Goal: Information Seeking & Learning: Compare options

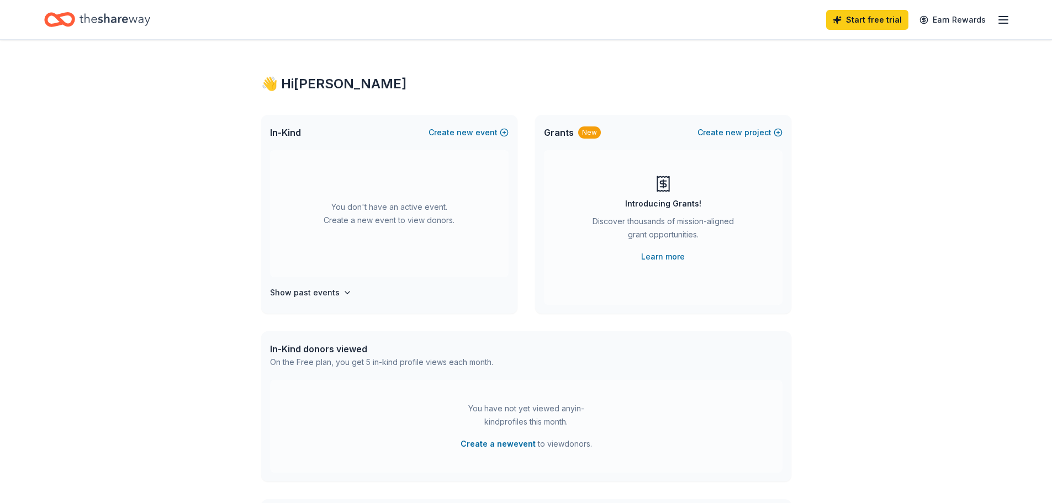
click at [1003, 22] on icon "button" at bounding box center [1003, 19] width 13 height 13
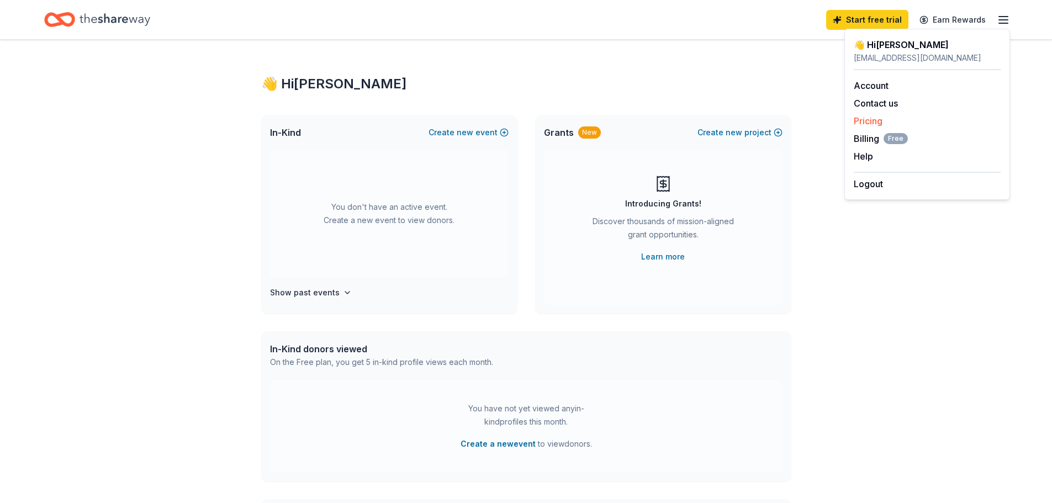
click at [873, 122] on link "Pricing" at bounding box center [868, 120] width 29 height 11
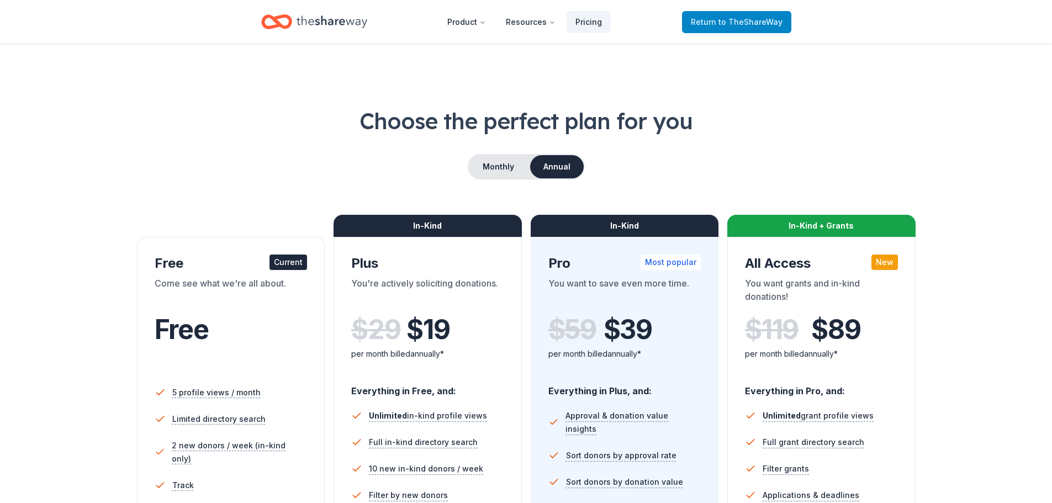
click at [746, 20] on span "to TheShareWay" at bounding box center [751, 21] width 64 height 9
click at [734, 22] on span "to TheShareWay" at bounding box center [751, 21] width 64 height 9
click at [319, 21] on icon "Home" at bounding box center [332, 21] width 71 height 23
click at [496, 165] on button "Monthly" at bounding box center [498, 166] width 59 height 23
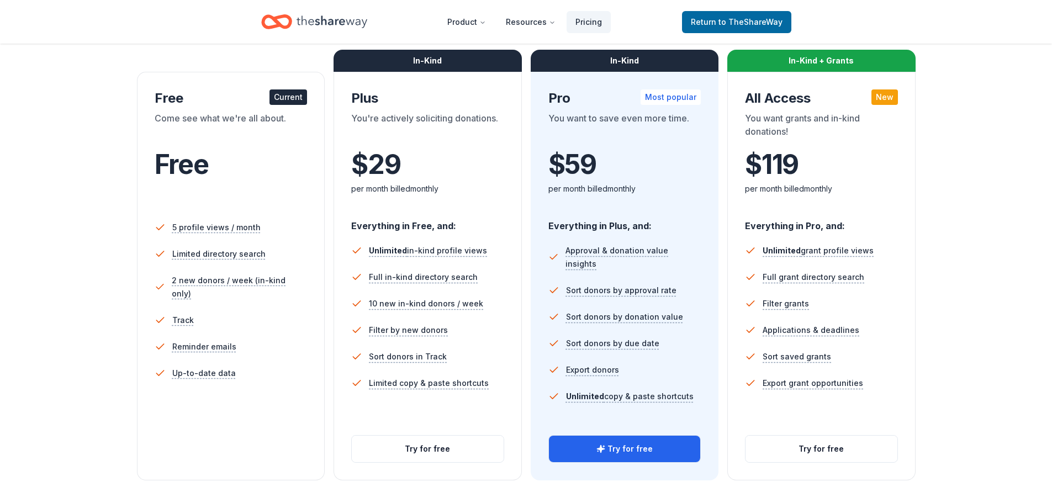
scroll to position [166, 0]
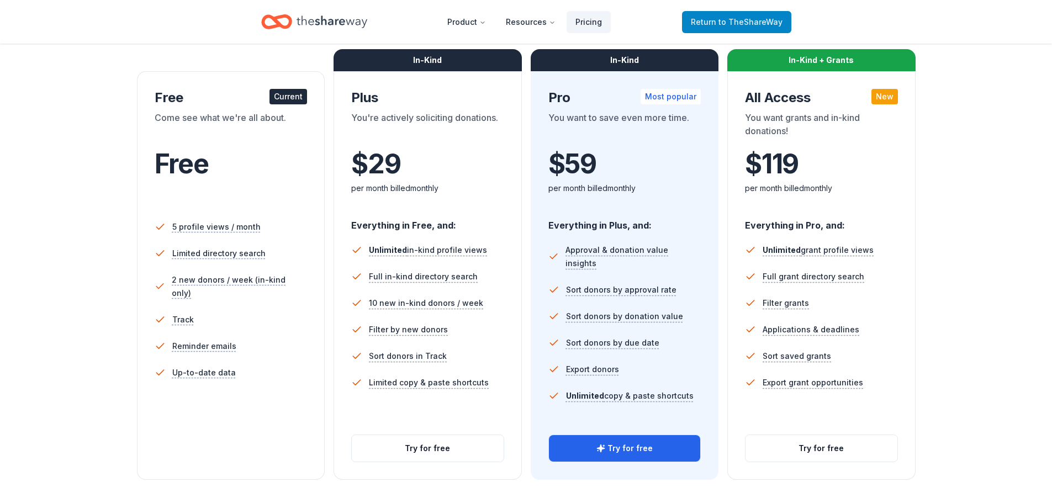
click at [744, 25] on span "to TheShareWay" at bounding box center [751, 21] width 64 height 9
